Goal: Check status

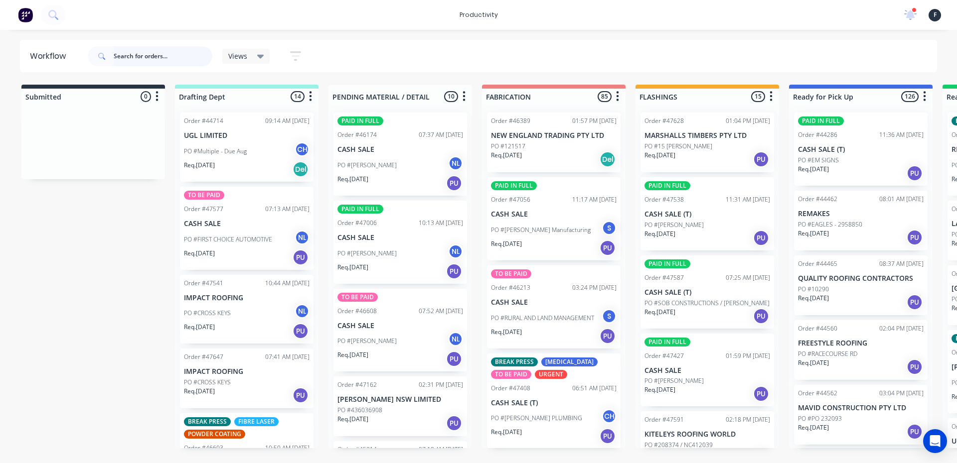
click at [167, 54] on input "text" at bounding box center [163, 56] width 99 height 20
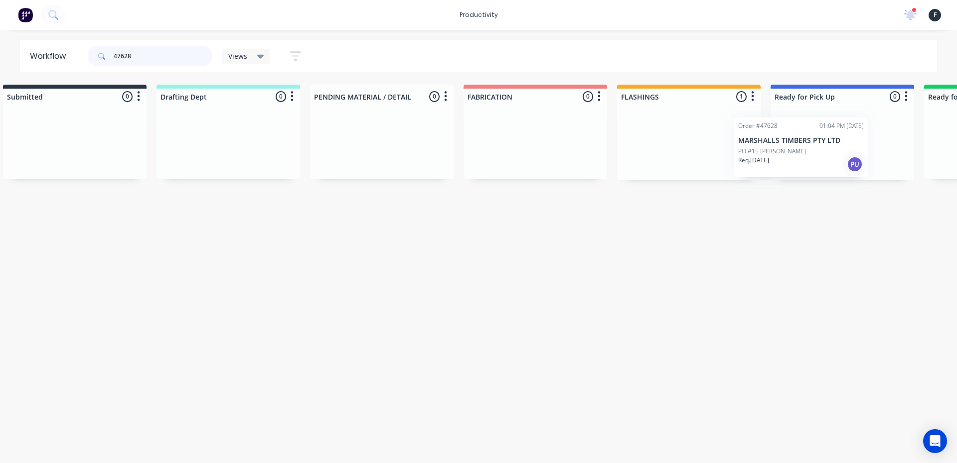
drag, startPoint x: 708, startPoint y: 148, endPoint x: 808, endPoint y: 153, distance: 99.8
click at [808, 153] on div "Submitted 0 Sort By Created date Required date Order number Customer name Most …" at bounding box center [805, 133] width 1662 height 96
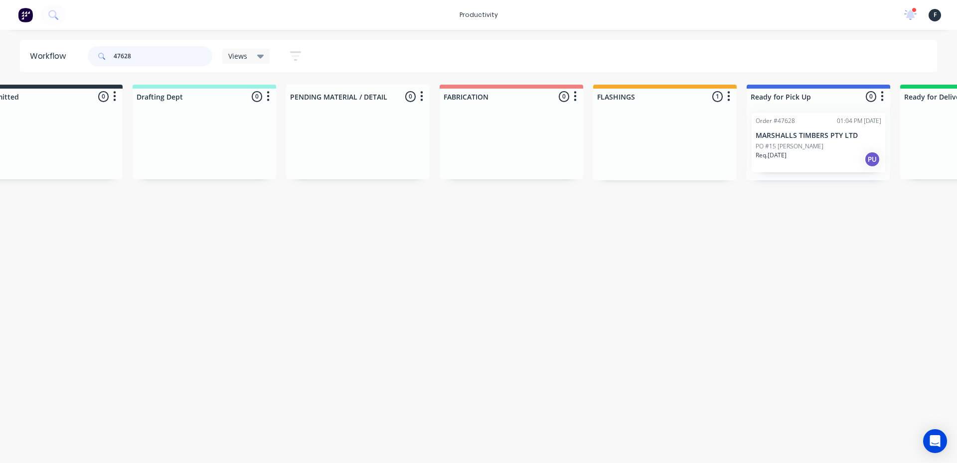
type input "47628"
click at [808, 153] on div at bounding box center [818, 143] width 144 height 76
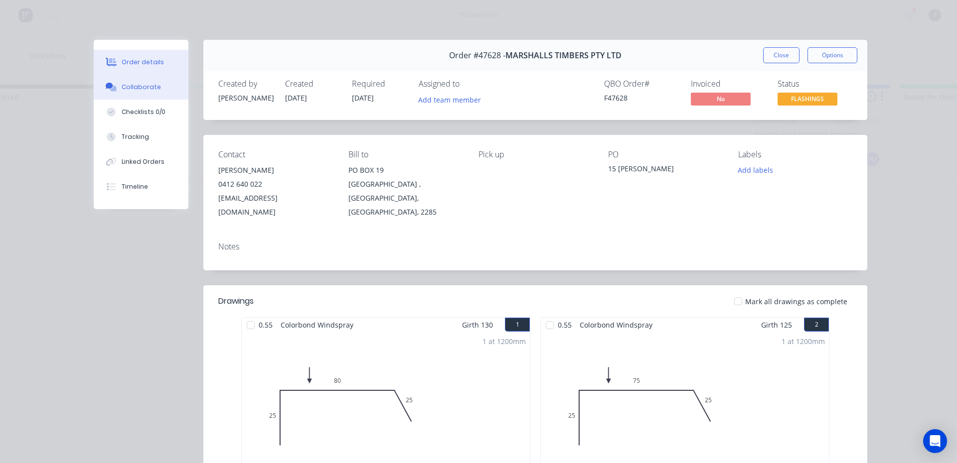
click at [137, 96] on button "Collaborate" at bounding box center [141, 87] width 95 height 25
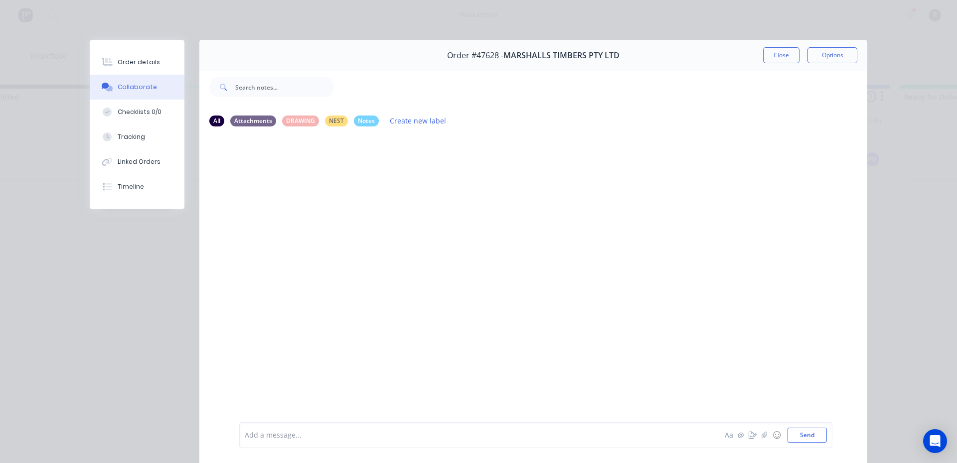
click at [267, 436] on div at bounding box center [463, 436] width 436 height 10
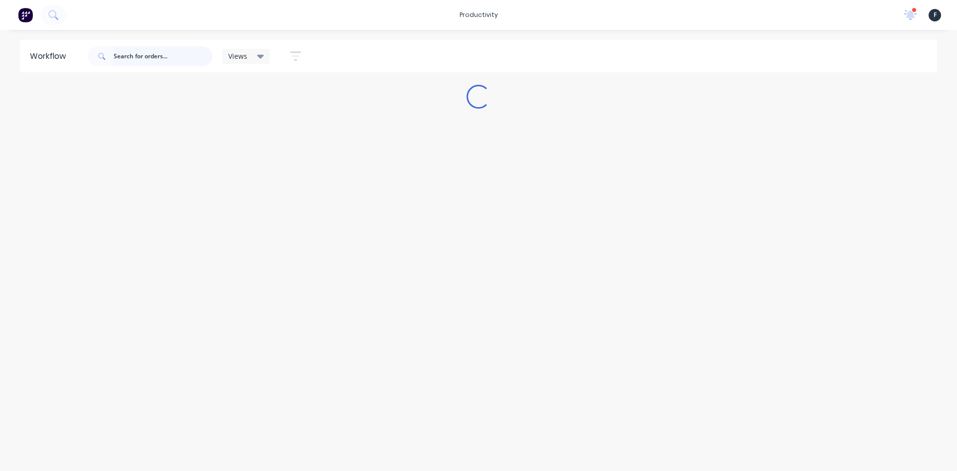
click at [167, 59] on input "text" at bounding box center [163, 56] width 99 height 20
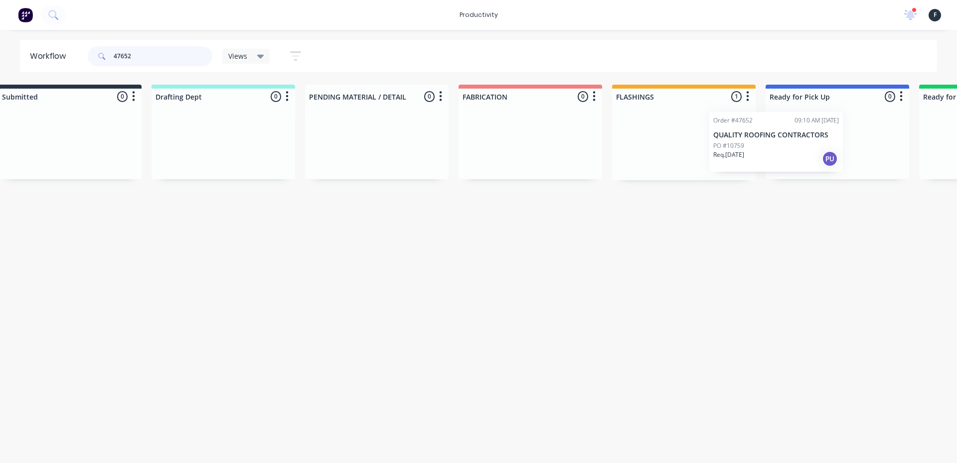
drag, startPoint x: 663, startPoint y: 143, endPoint x: 751, endPoint y: 142, distance: 87.7
click at [751, 142] on div "Submitted 0 Sort By Created date Required date Order number Customer name Most …" at bounding box center [800, 133] width 1662 height 96
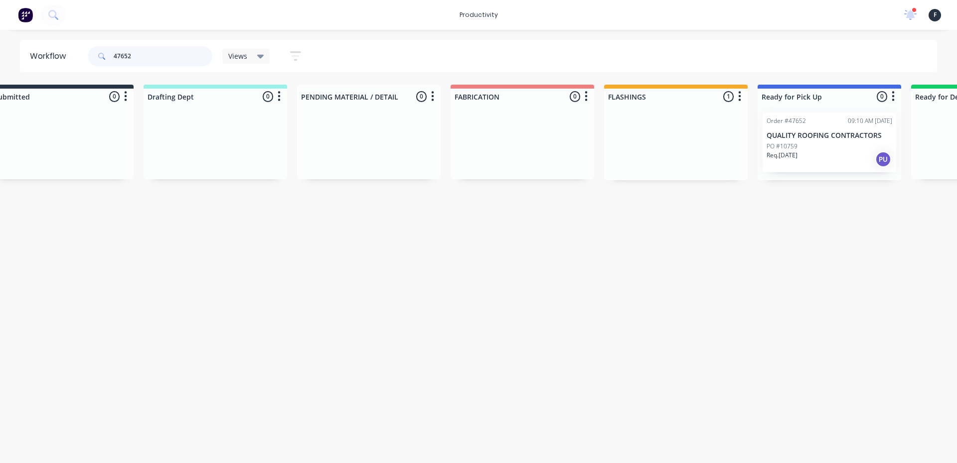
type input "47652"
click at [804, 139] on div at bounding box center [829, 143] width 144 height 76
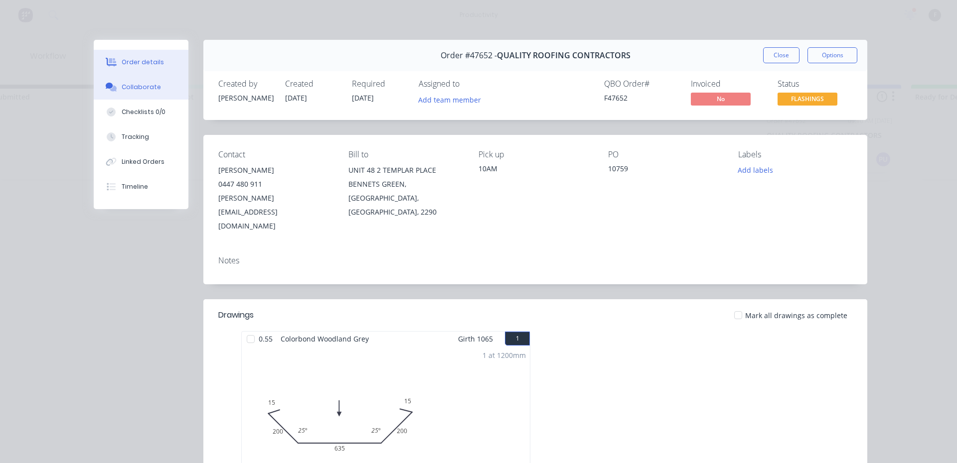
click at [149, 92] on button "Collaborate" at bounding box center [141, 87] width 95 height 25
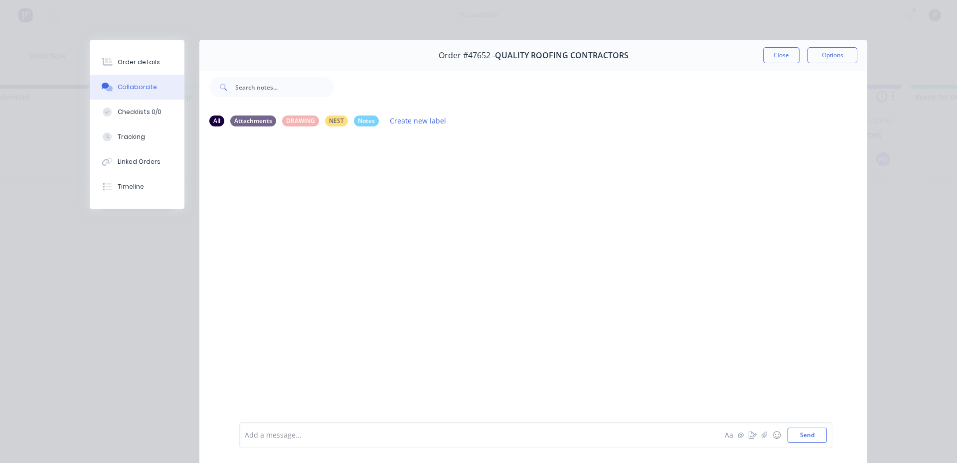
click at [296, 432] on div at bounding box center [463, 436] width 436 height 10
